Goal: Transaction & Acquisition: Purchase product/service

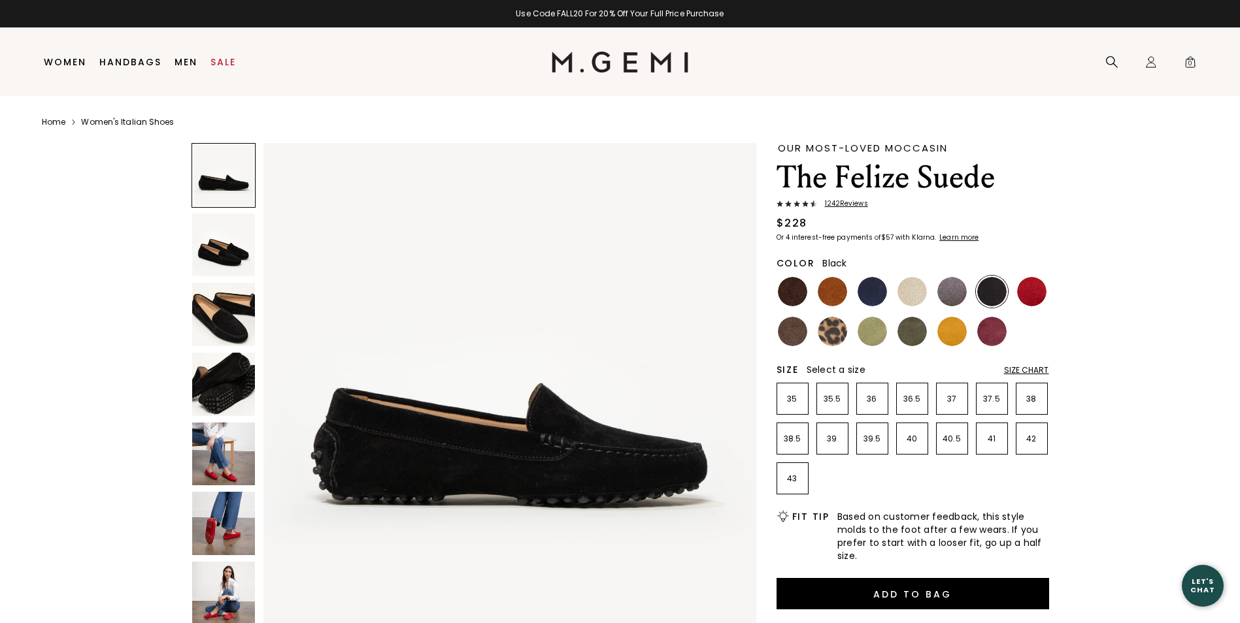
click at [221, 474] on img at bounding box center [223, 454] width 63 height 63
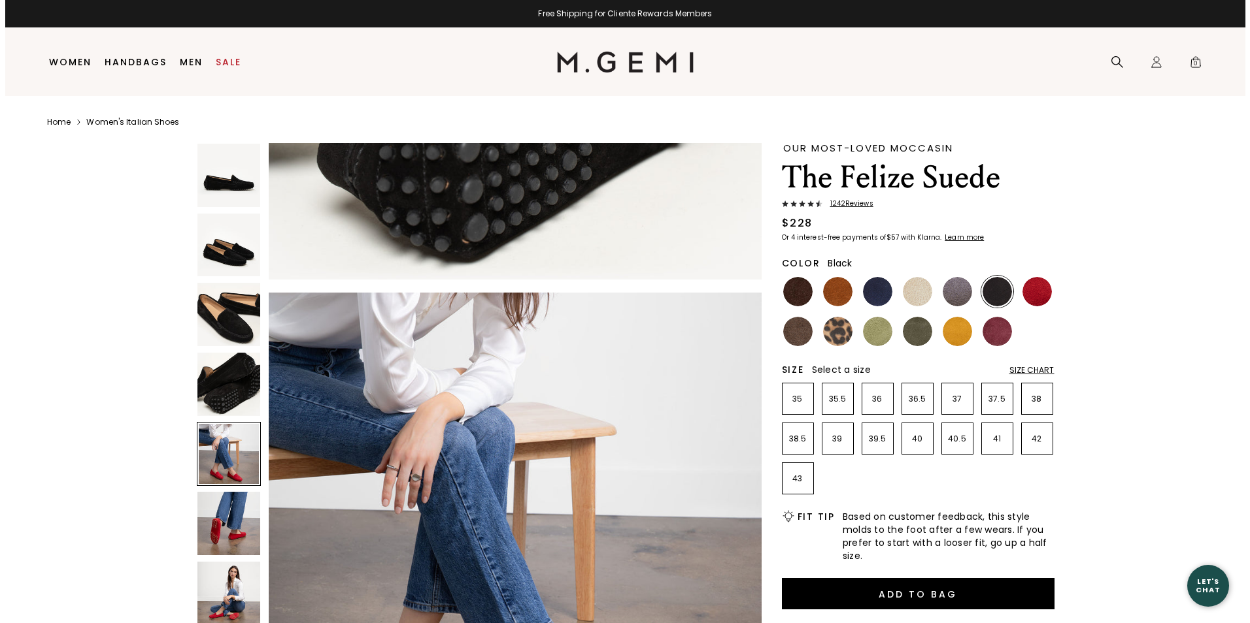
scroll to position [1983, 0]
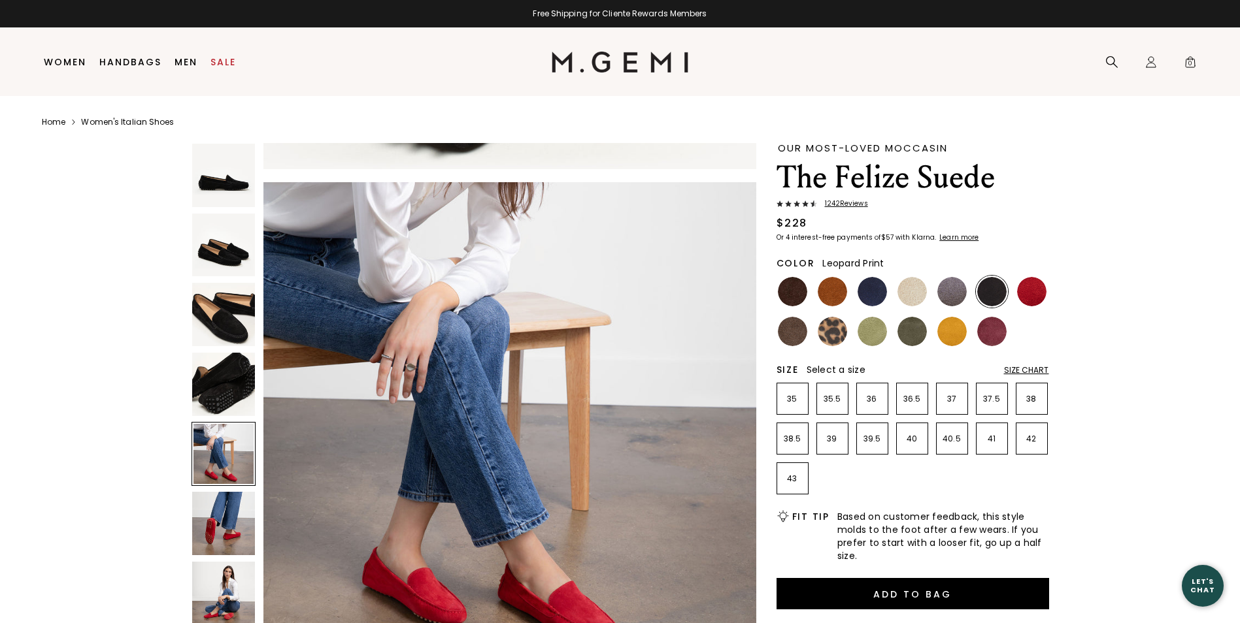
click at [837, 332] on img at bounding box center [832, 331] width 29 height 29
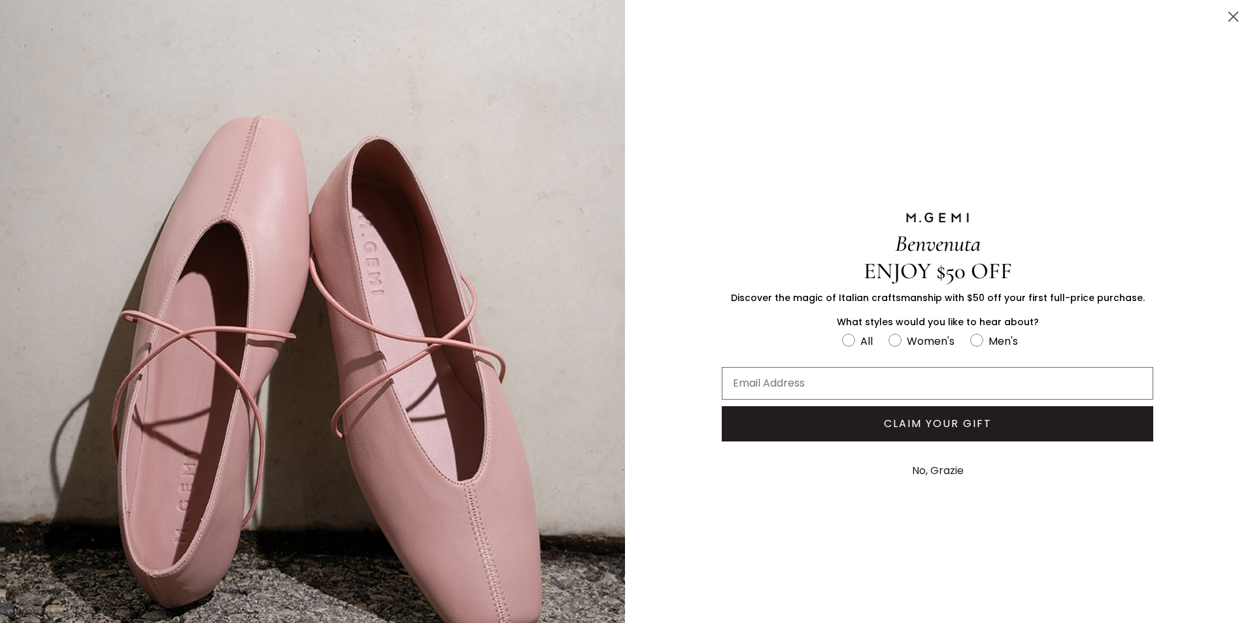
click at [914, 467] on button "No, Grazie" at bounding box center [937, 471] width 65 height 33
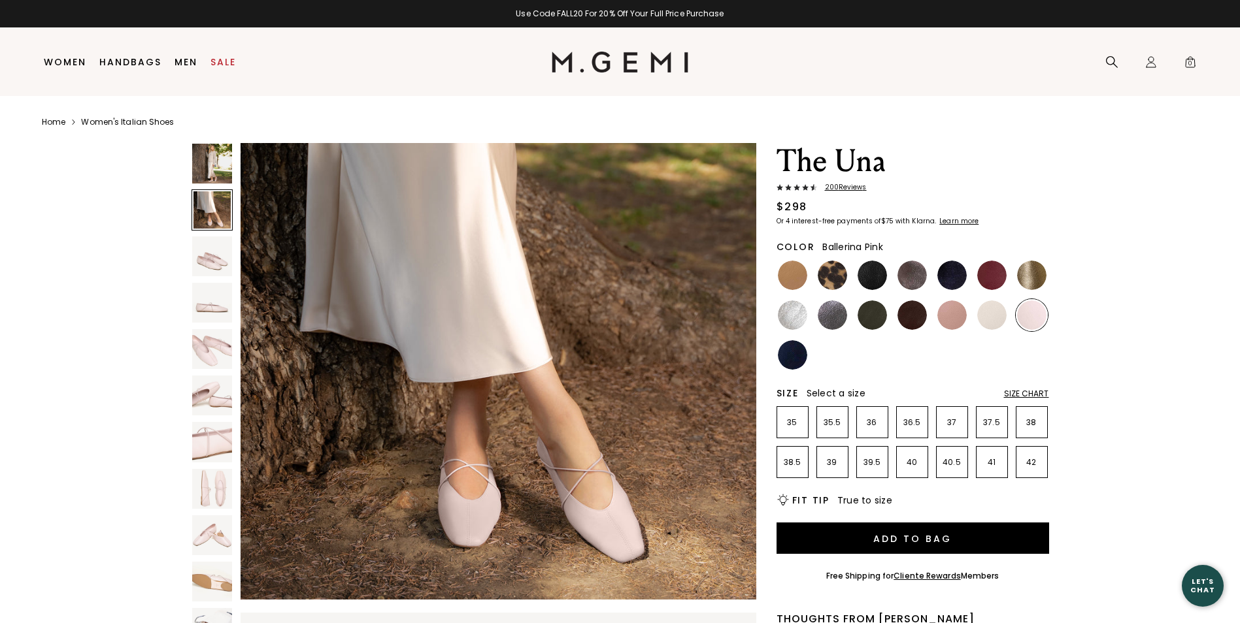
scroll to position [588, 0]
